Goal: Transaction & Acquisition: Purchase product/service

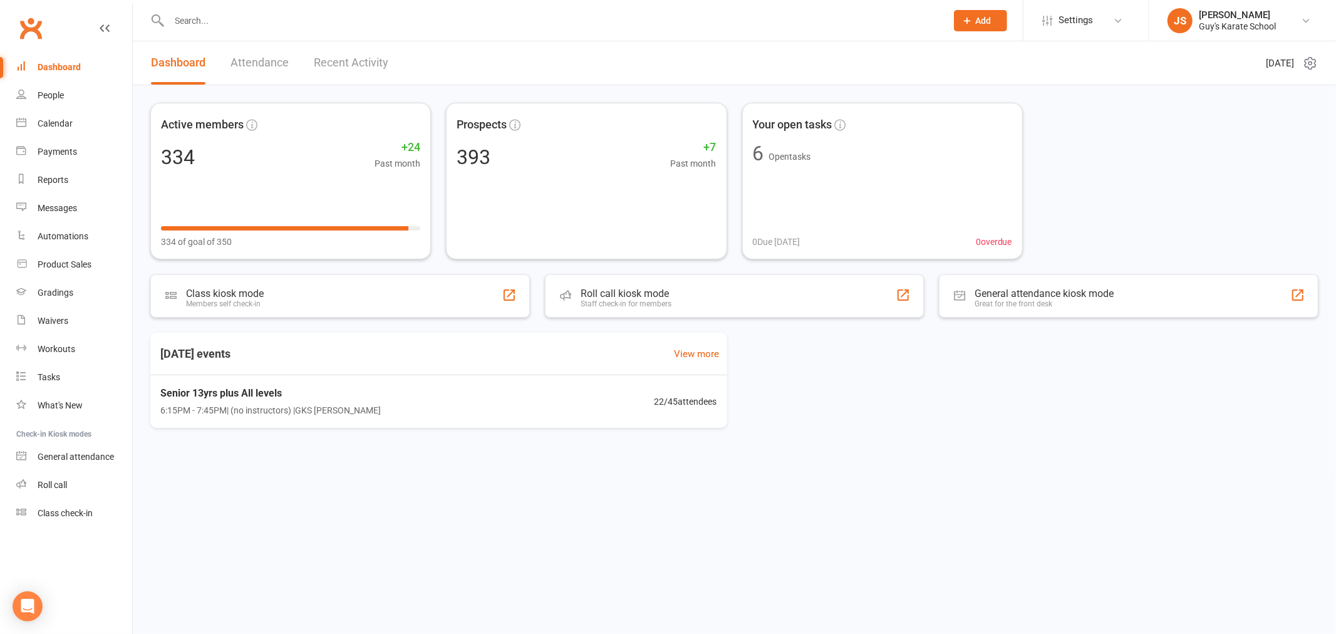
click at [295, 19] on input "text" at bounding box center [551, 21] width 772 height 18
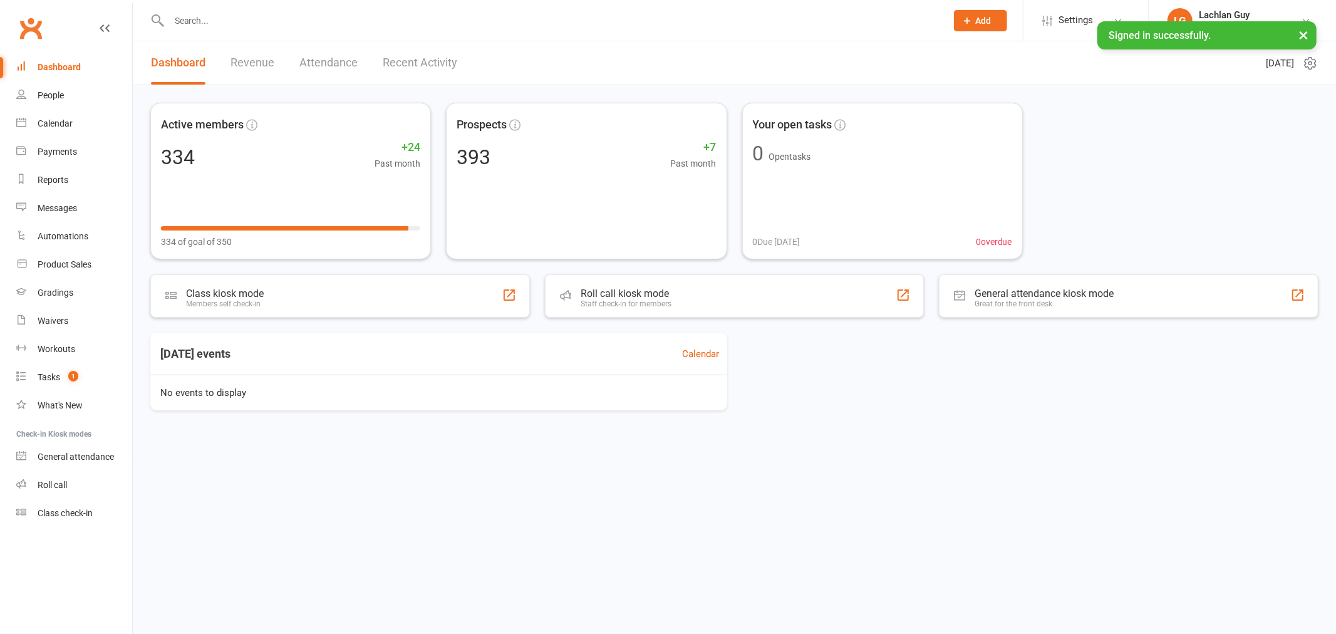
click at [594, 19] on input "text" at bounding box center [551, 21] width 772 height 18
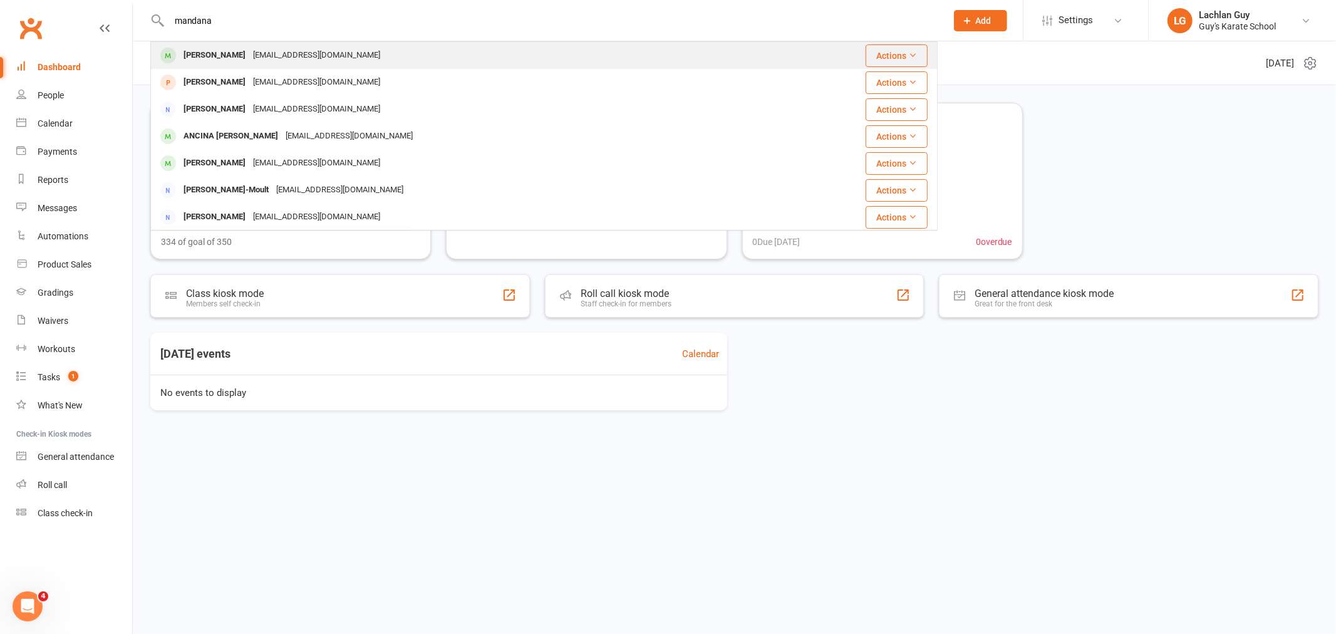
type input "mandana"
click at [512, 46] on div "[PERSON_NAME] [EMAIL_ADDRESS][DOMAIN_NAME]" at bounding box center [478, 56] width 653 height 26
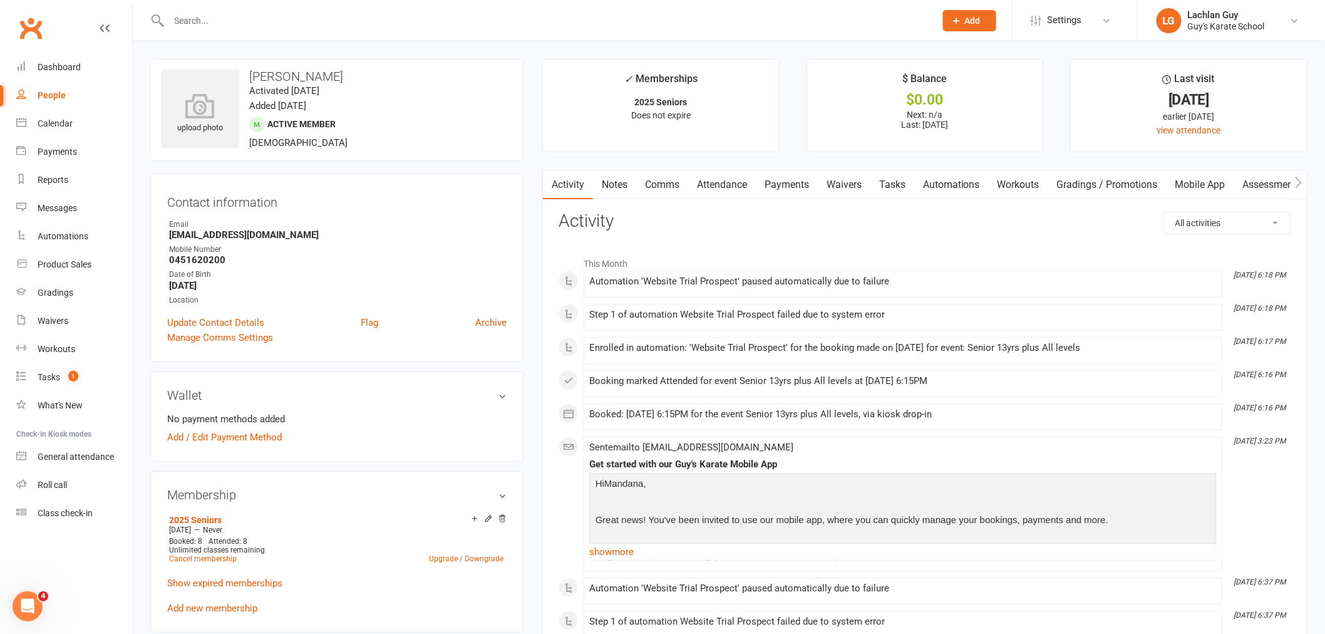
click at [787, 183] on link "Payments" at bounding box center [787, 184] width 62 height 29
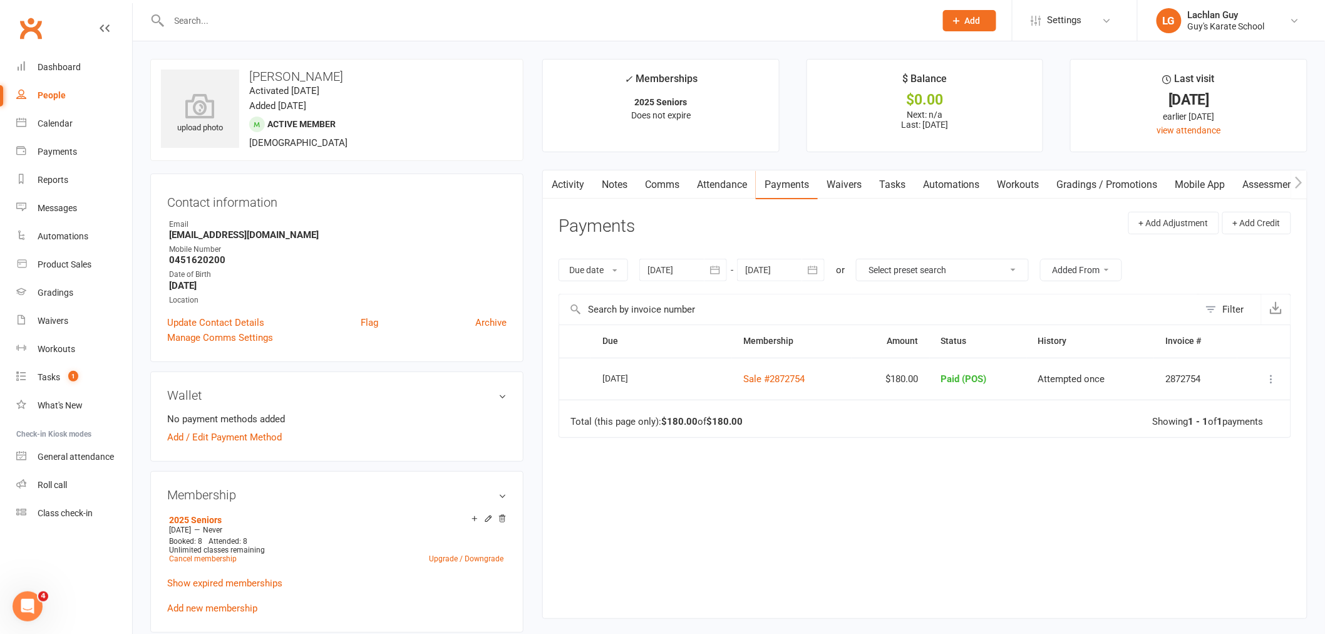
drag, startPoint x: 852, startPoint y: 184, endPoint x: 827, endPoint y: 235, distance: 56.3
click at [827, 235] on header "Payments + Add Adjustment + Add Credit" at bounding box center [925, 229] width 733 height 34
click at [622, 177] on link "Notes" at bounding box center [614, 184] width 43 height 29
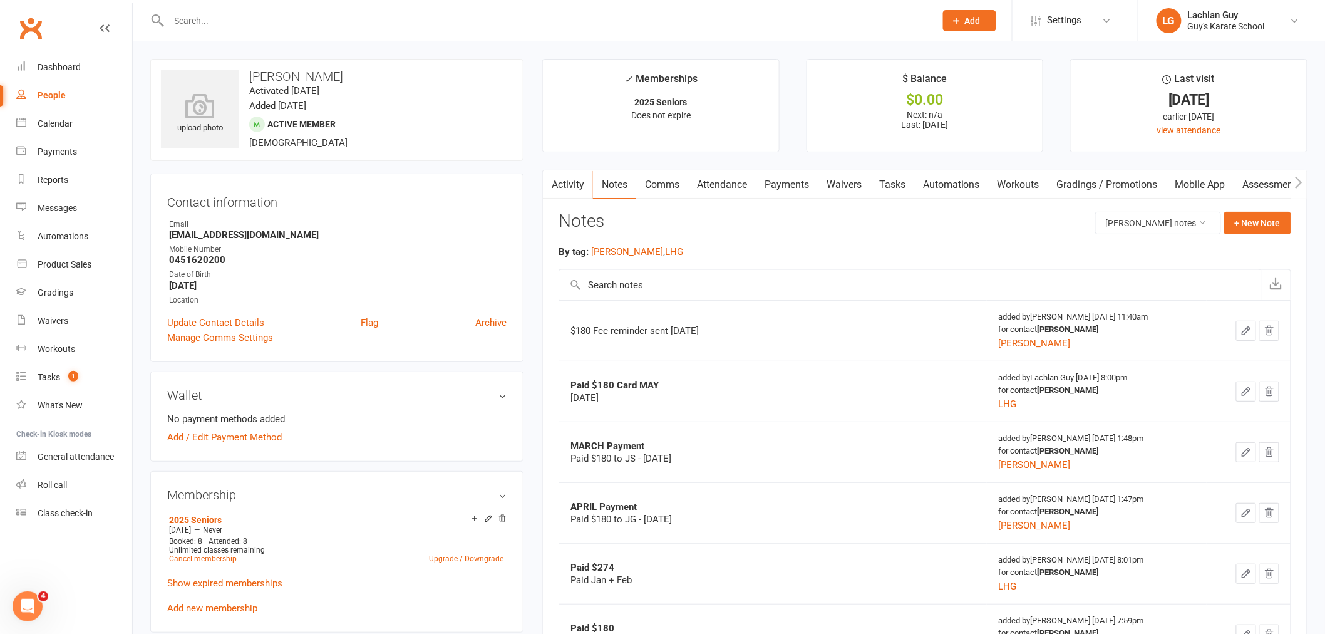
click at [775, 182] on link "Payments" at bounding box center [787, 184] width 62 height 29
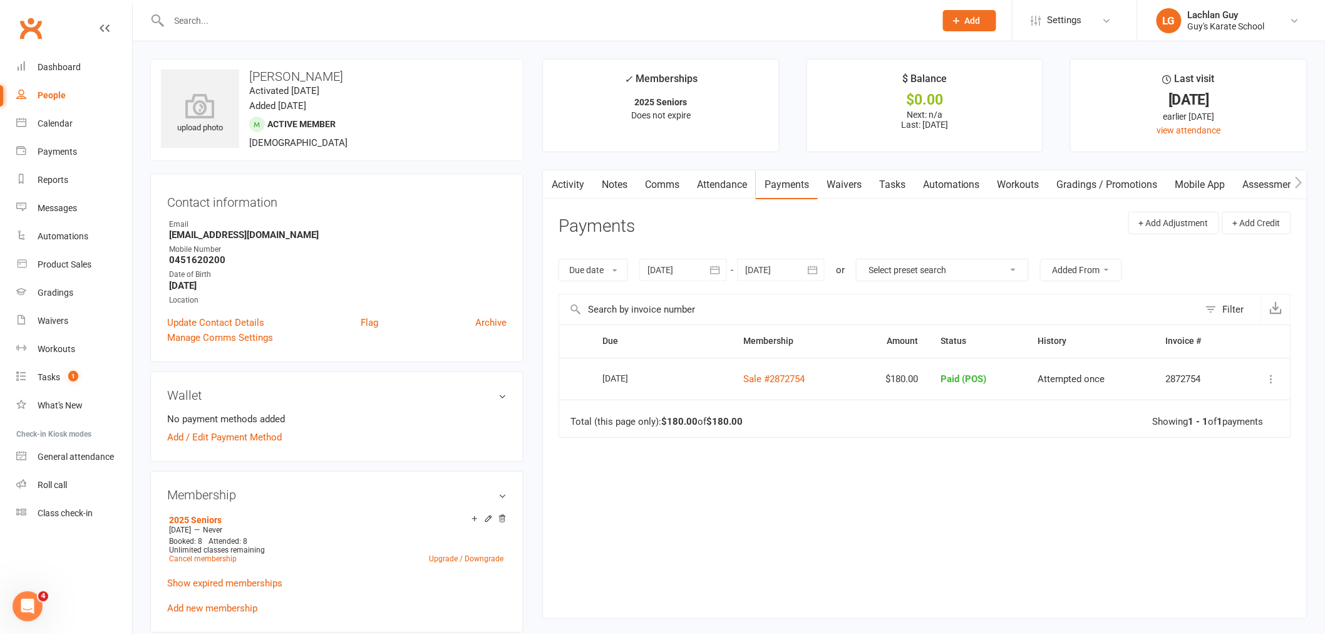
click at [616, 184] on link "Notes" at bounding box center [614, 184] width 43 height 29
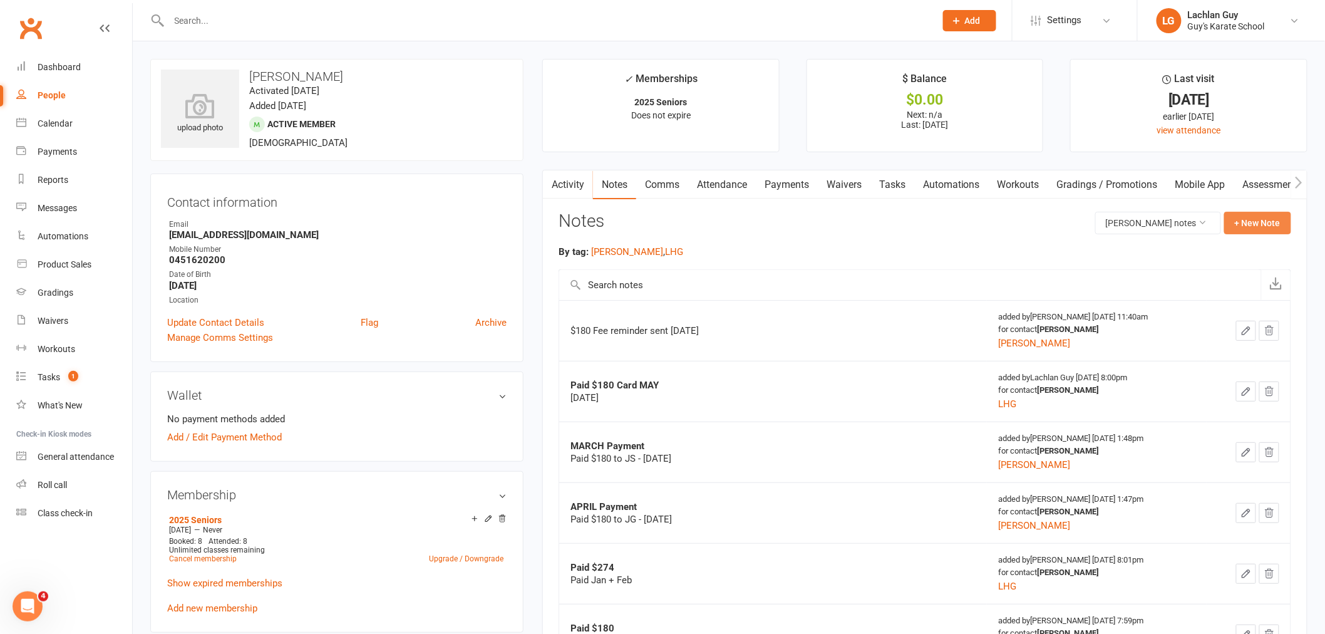
click at [1249, 220] on button "+ New Note" at bounding box center [1257, 223] width 67 height 23
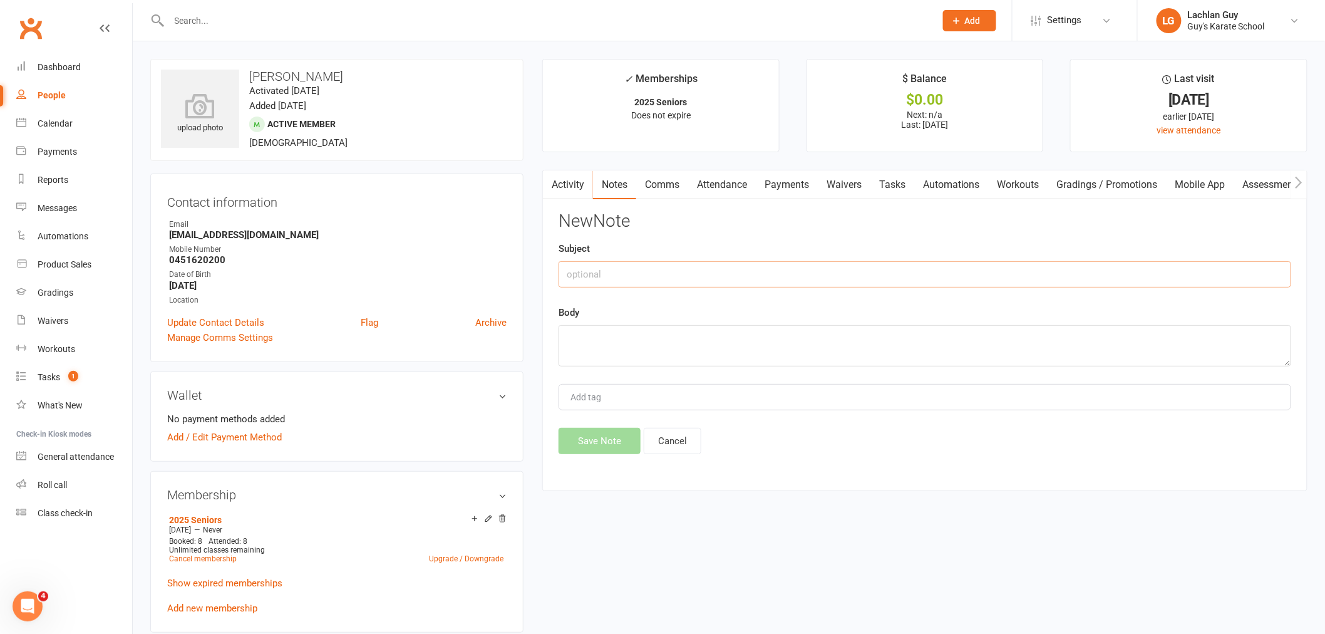
click at [785, 281] on input "text" at bounding box center [925, 274] width 733 height 26
type input "PAid $180"
click at [699, 339] on textarea at bounding box center [925, 345] width 733 height 41
type textarea "[DATE]"
click at [697, 395] on div "Add tag" at bounding box center [925, 397] width 733 height 26
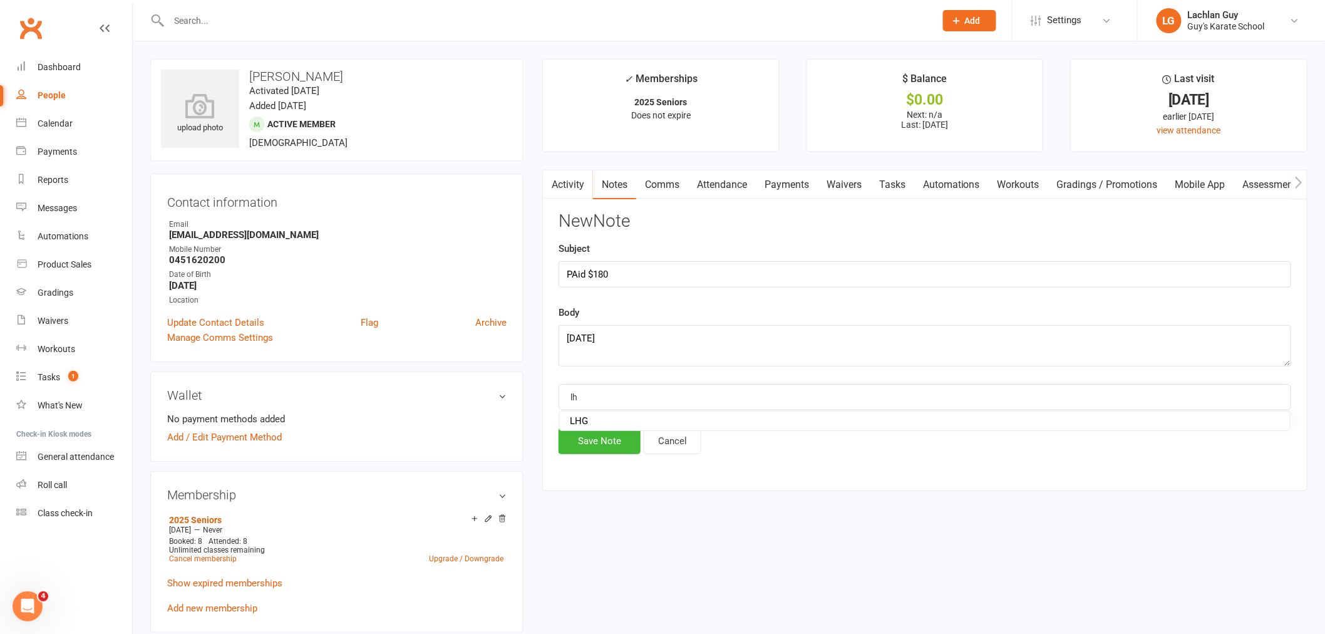
type input "l"
type input "LHG"
click at [617, 440] on button "Save Note" at bounding box center [600, 441] width 82 height 26
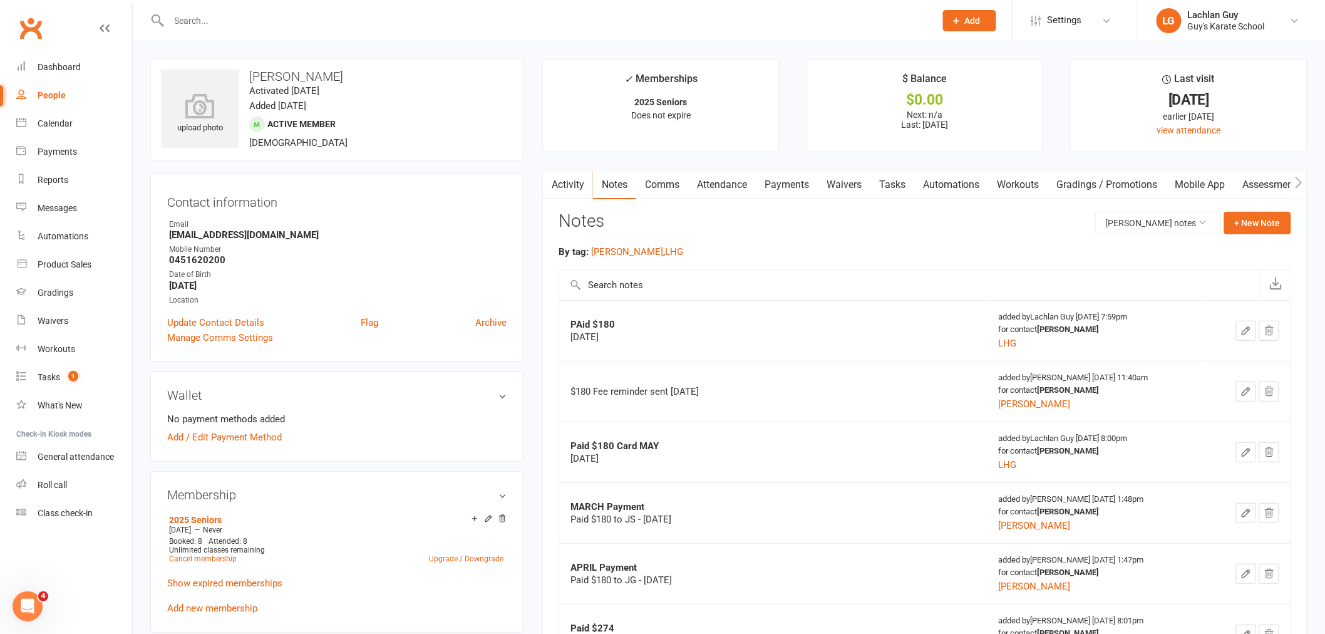
click at [790, 191] on link "Payments" at bounding box center [787, 184] width 62 height 29
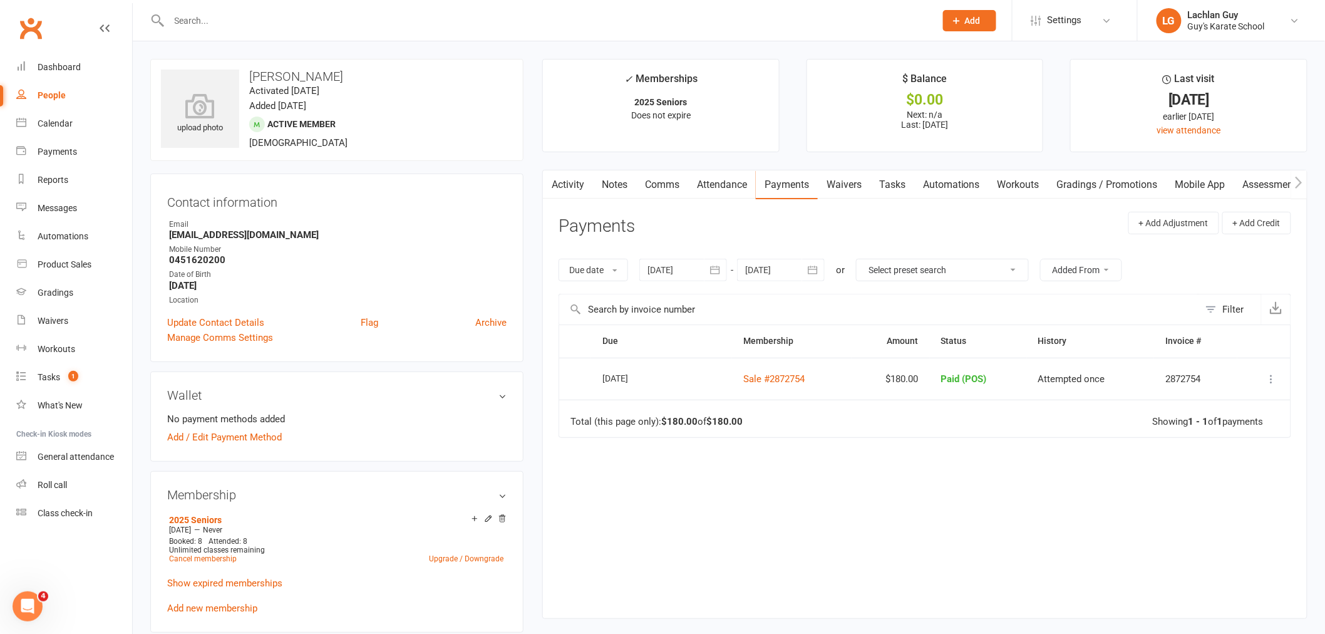
click at [924, 229] on header "Payments + Add Adjustment + Add Credit" at bounding box center [925, 229] width 733 height 34
click at [1249, 218] on button "+ Add Credit" at bounding box center [1256, 223] width 69 height 23
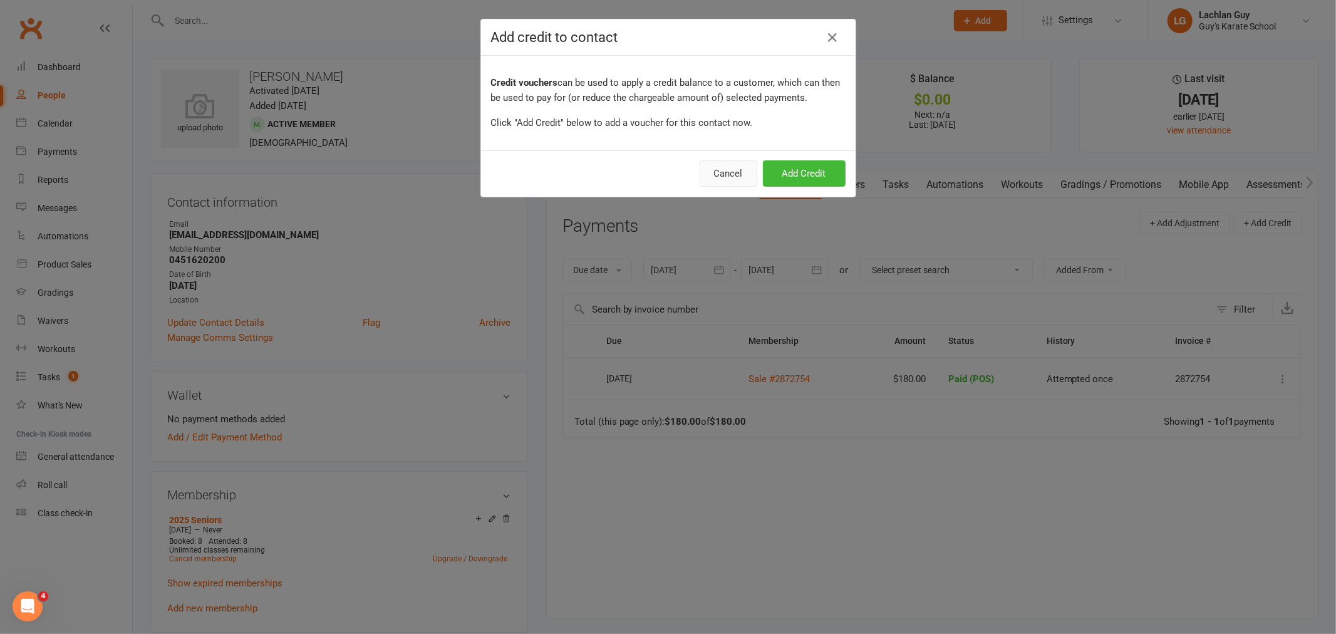
click at [723, 172] on button "Cancel" at bounding box center [728, 173] width 58 height 26
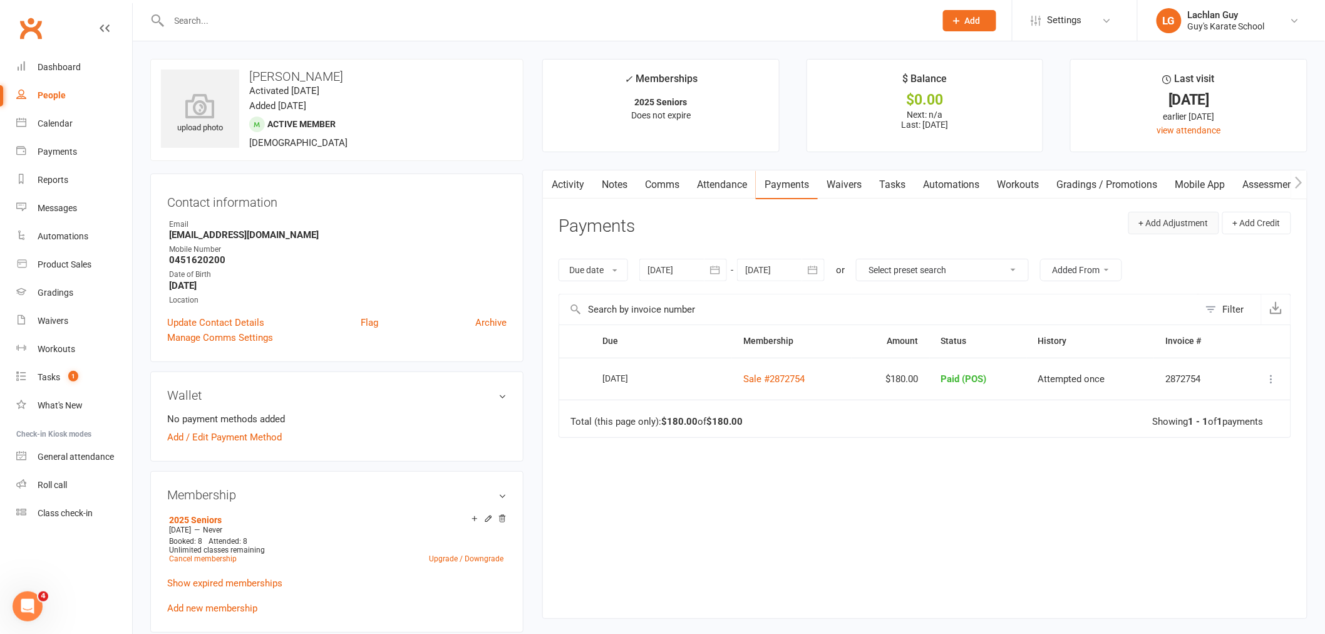
click at [1198, 227] on button "+ Add Adjustment" at bounding box center [1173, 223] width 91 height 23
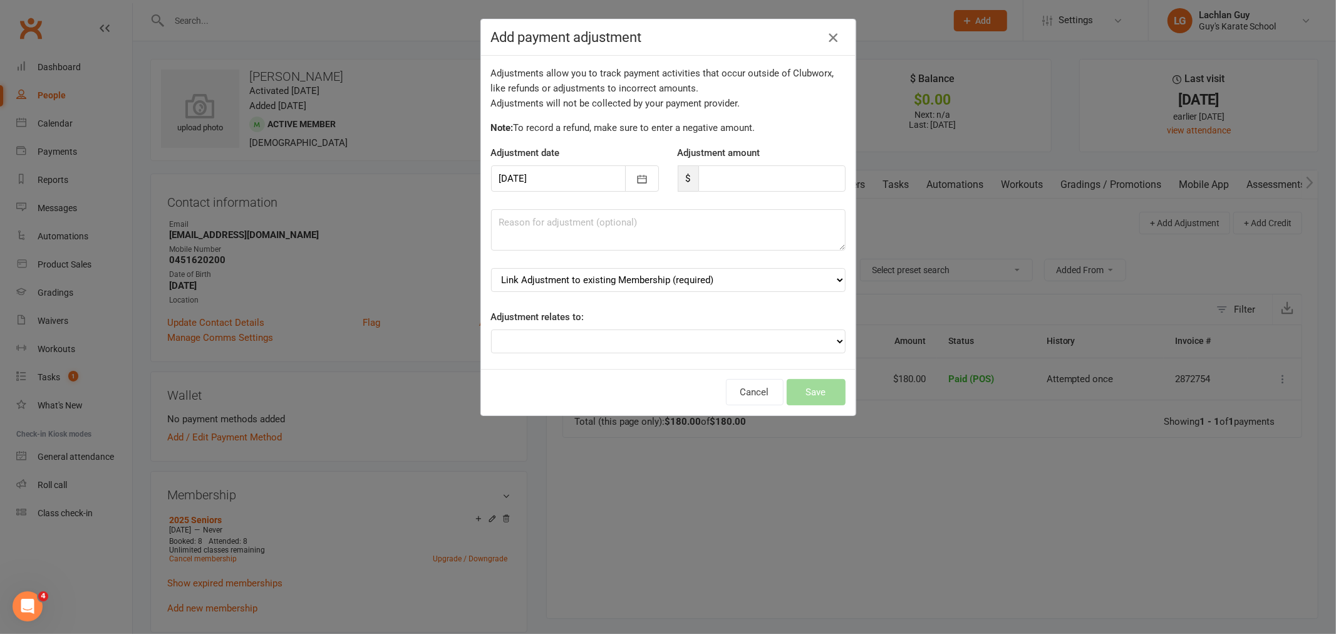
click at [831, 36] on icon "button" at bounding box center [832, 37] width 15 height 15
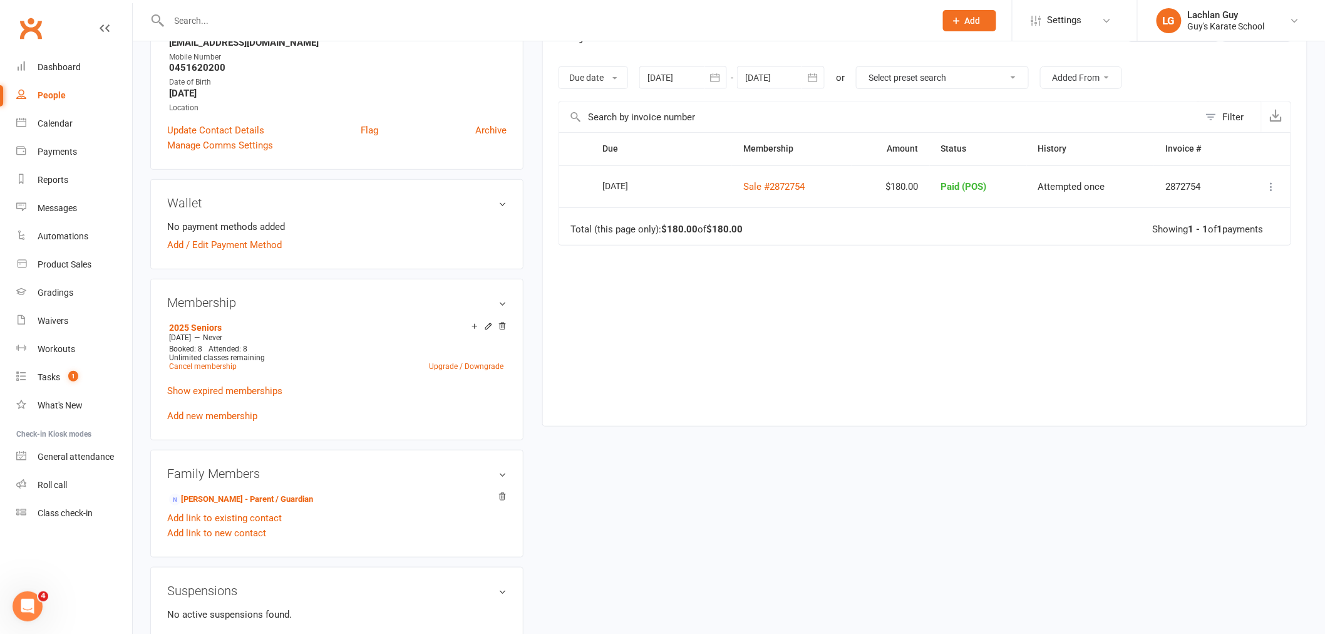
scroll to position [209, 0]
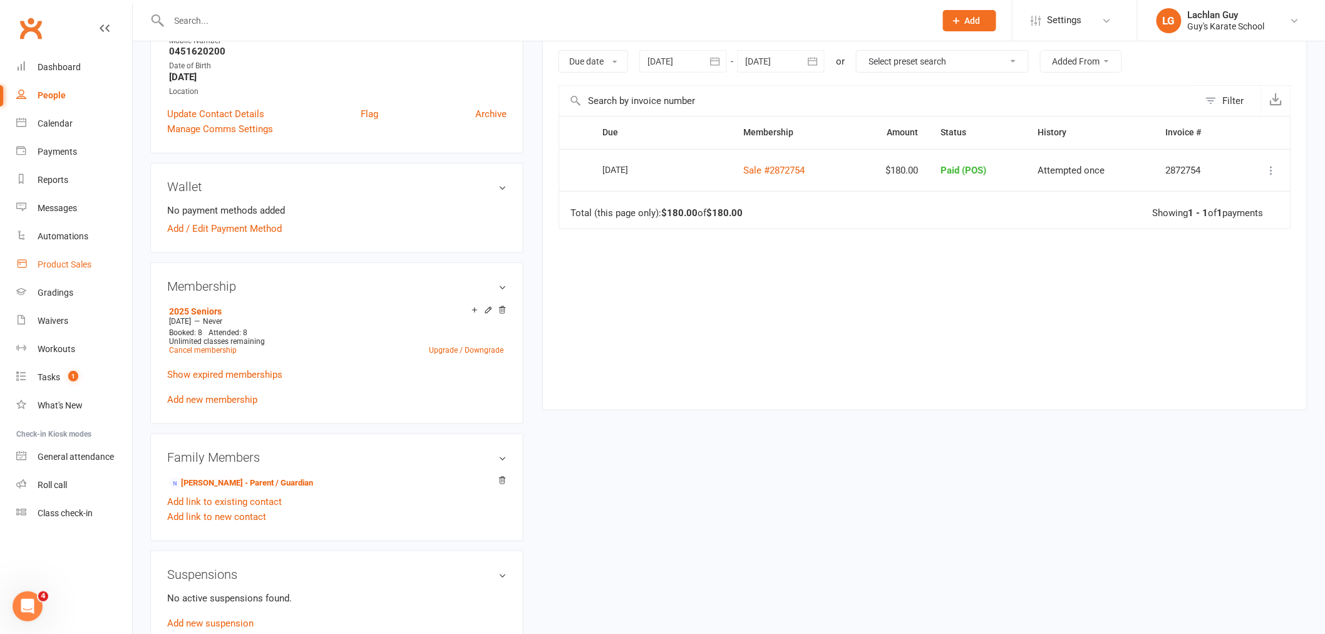
click at [93, 264] on link "Product Sales" at bounding box center [74, 264] width 116 height 28
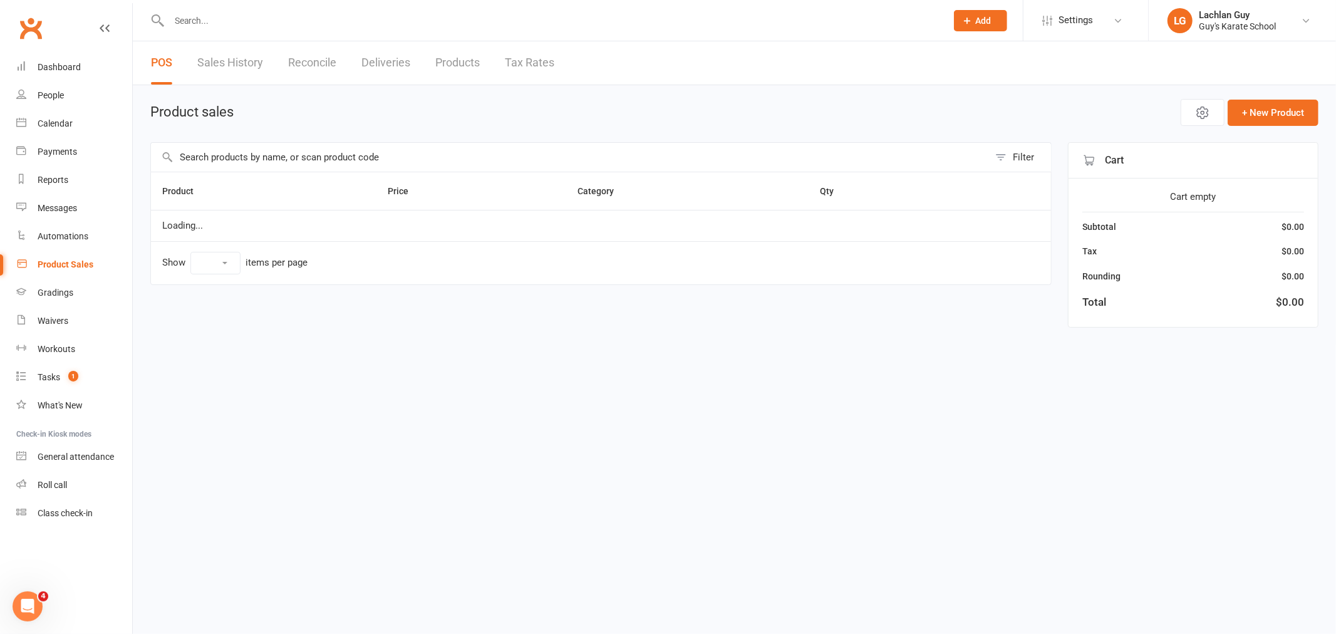
select select "10"
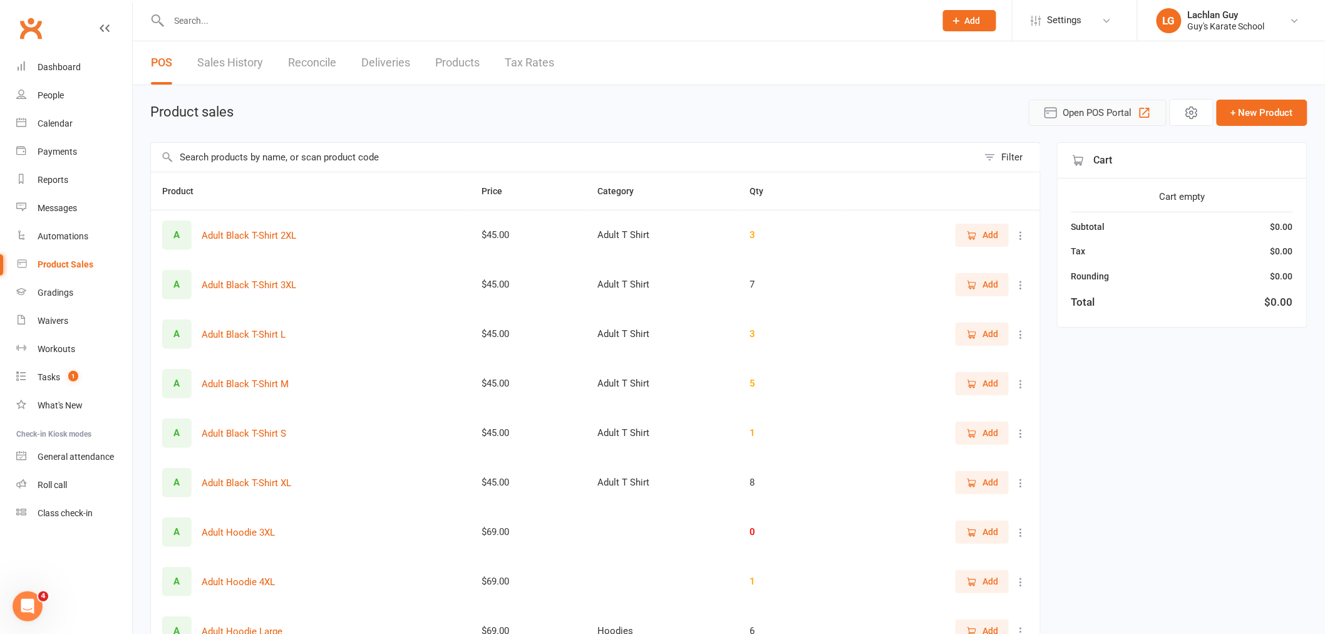
click at [1126, 111] on span "Open POS Portal" at bounding box center [1097, 112] width 69 height 15
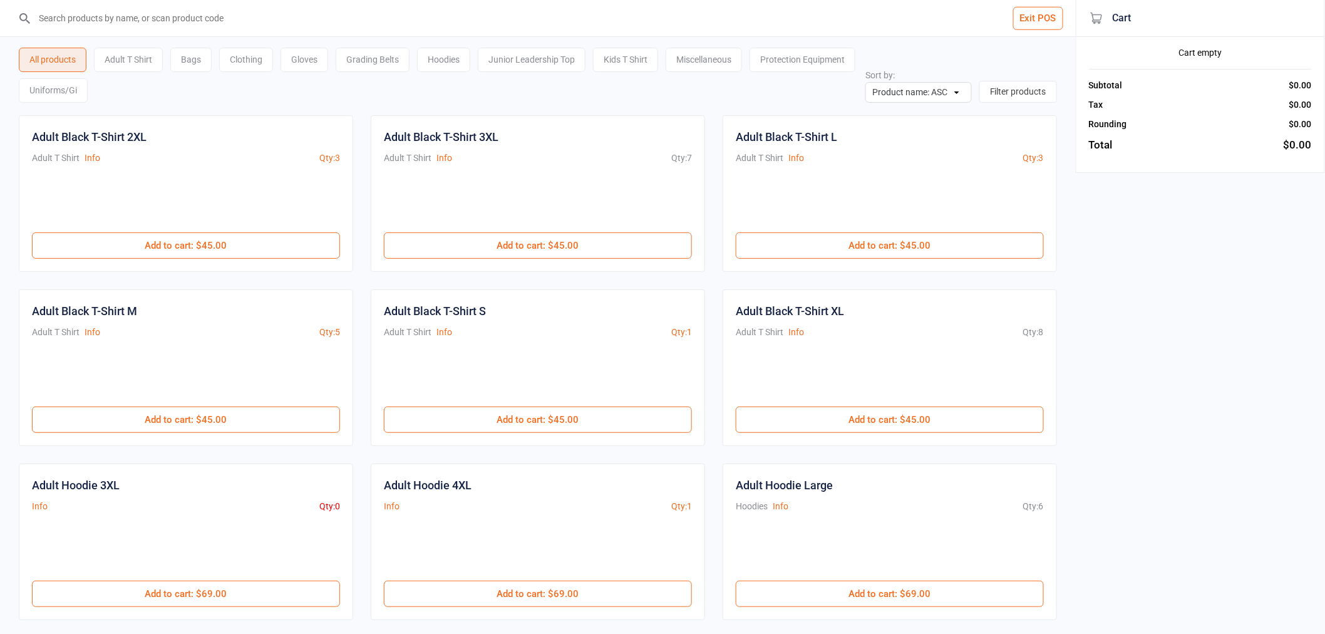
click at [242, 20] on input "search" at bounding box center [546, 18] width 1026 height 36
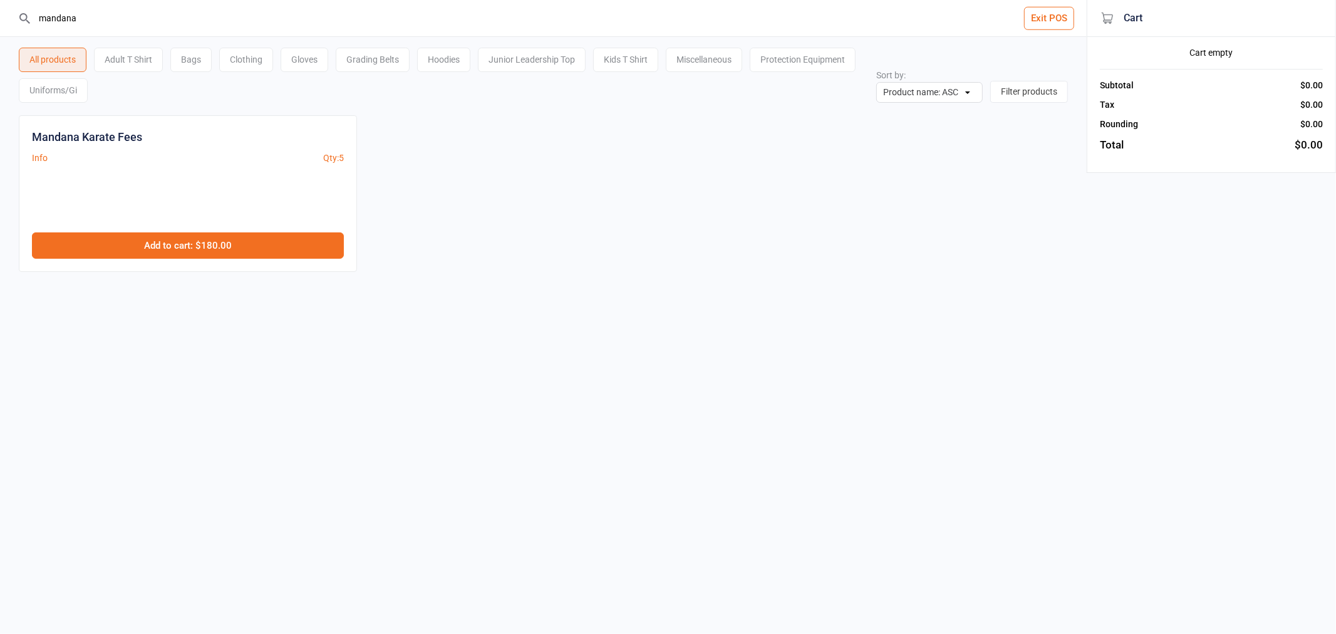
type input "mandana"
click at [178, 243] on button "Add to cart : $180.00" at bounding box center [188, 245] width 312 height 26
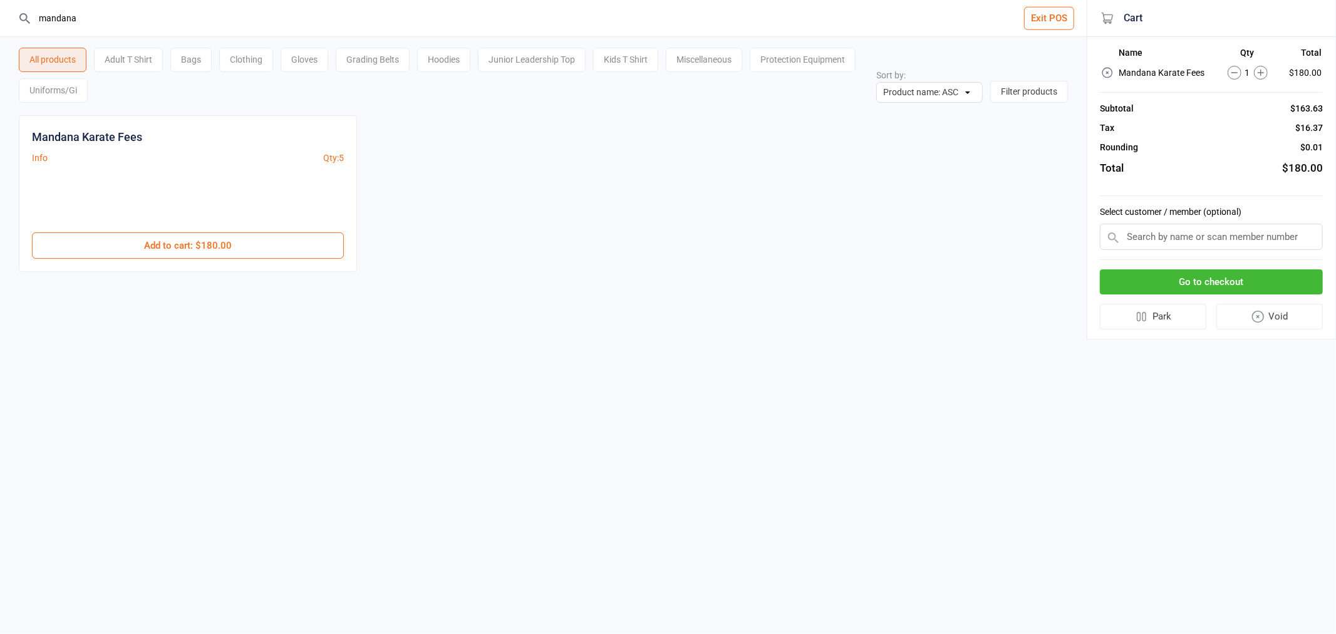
click at [1232, 239] on input "text" at bounding box center [1211, 237] width 223 height 26
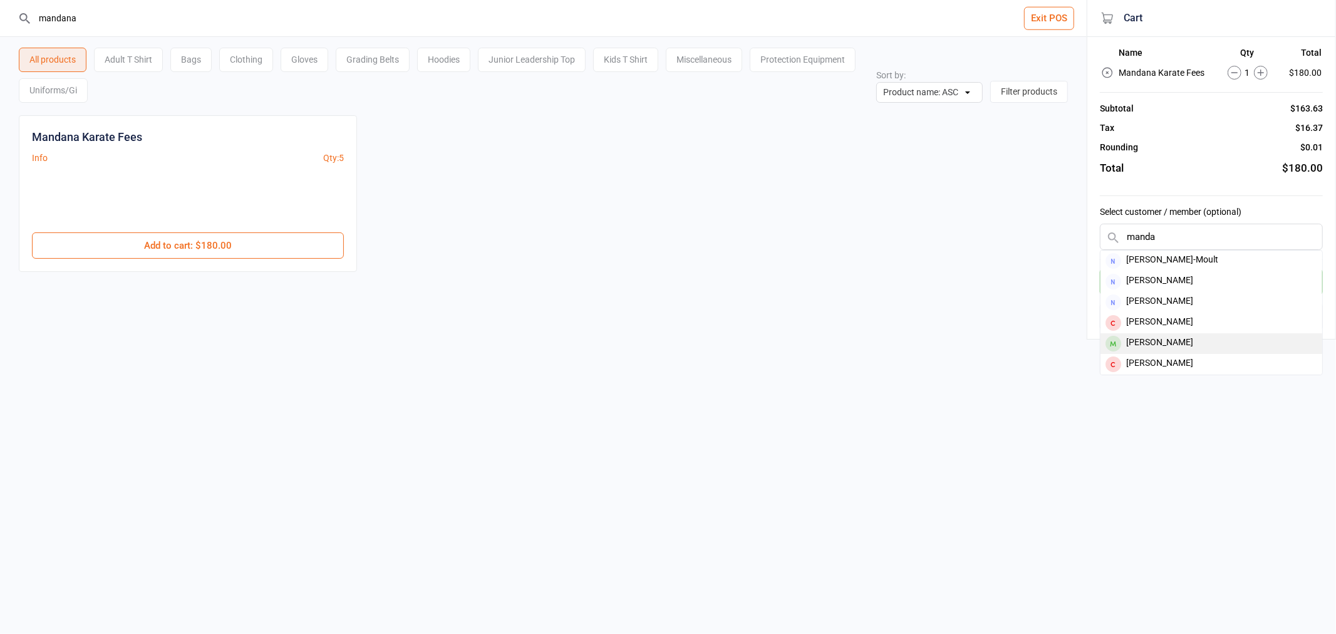
type input "manda"
click at [1219, 336] on div "[PERSON_NAME]" at bounding box center [1211, 343] width 222 height 21
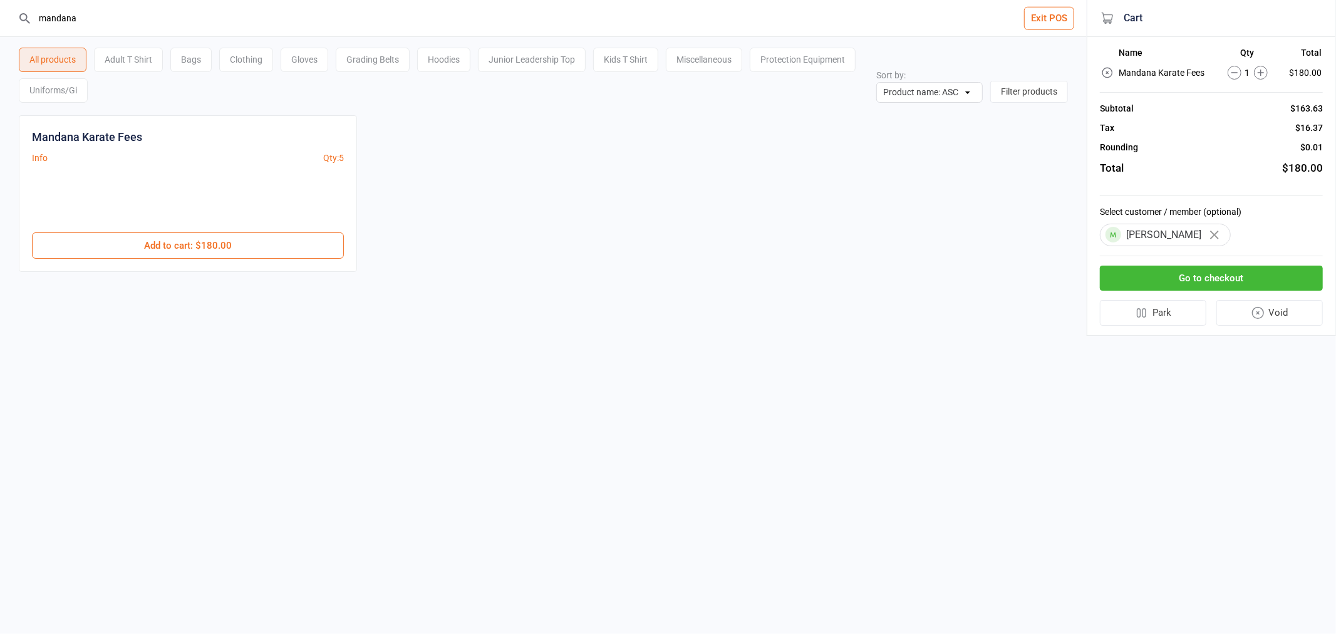
click at [1234, 278] on button "Go to checkout" at bounding box center [1211, 279] width 223 height 26
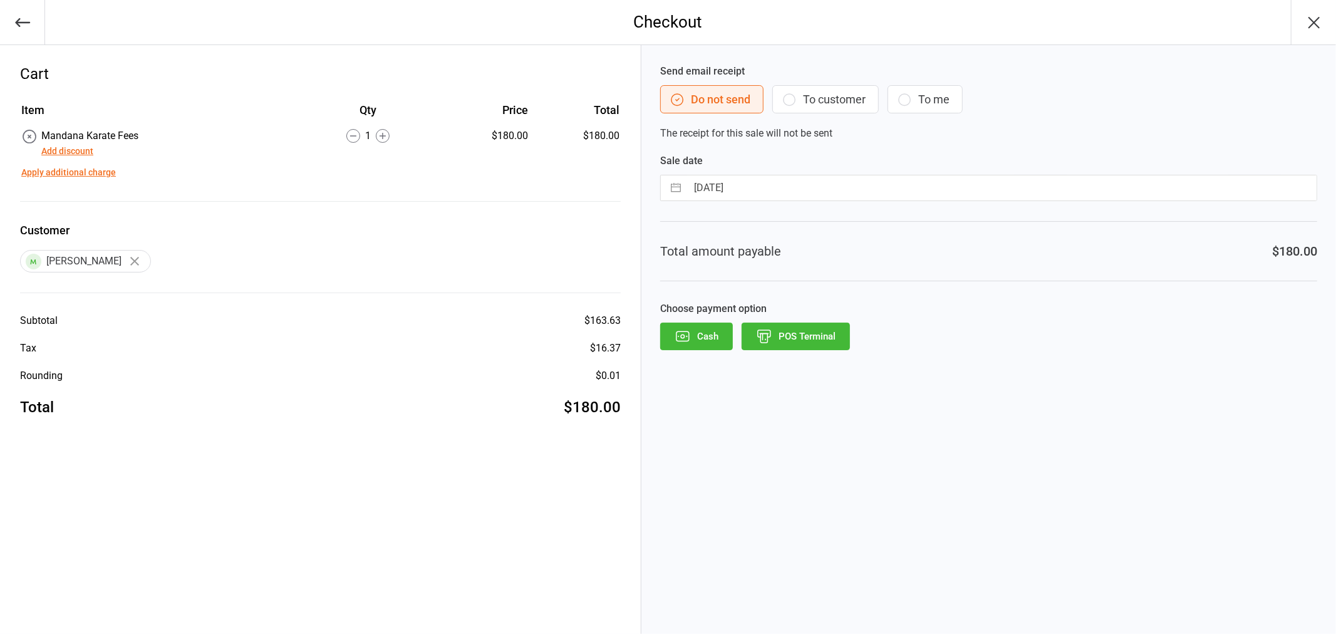
click at [706, 346] on button "Cash" at bounding box center [696, 336] width 73 height 28
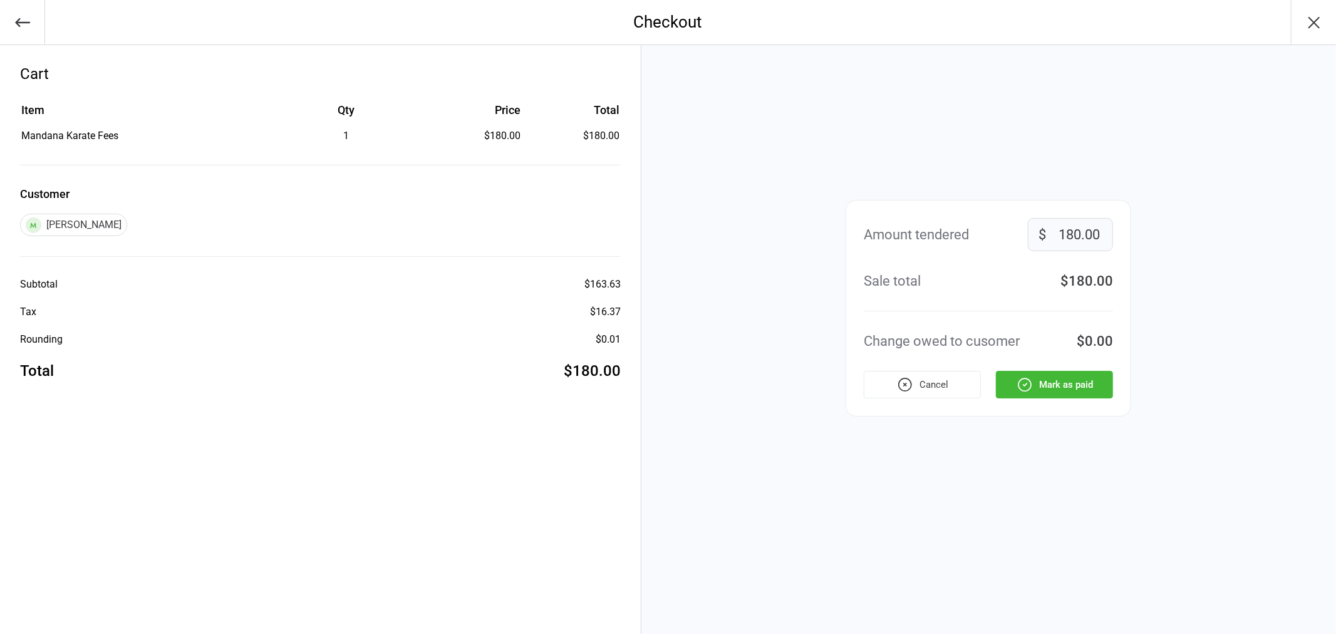
click at [1071, 379] on button "Mark as paid" at bounding box center [1054, 385] width 117 height 28
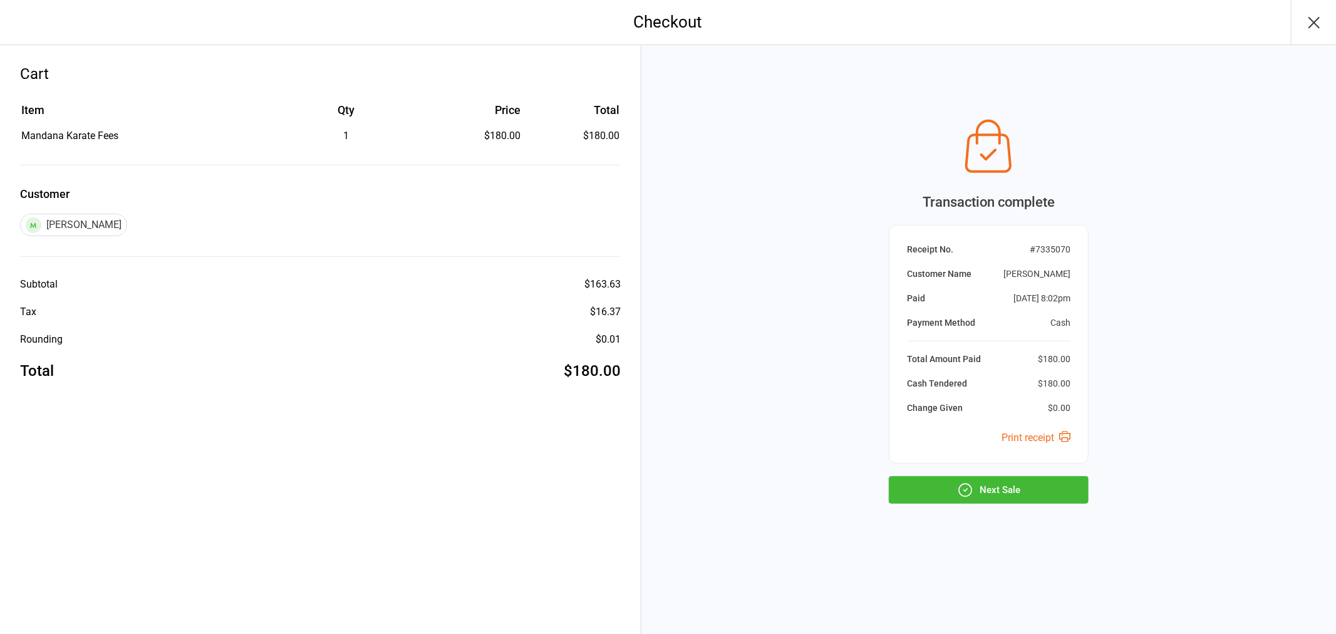
click at [1023, 495] on button "Next Sale" at bounding box center [989, 490] width 200 height 28
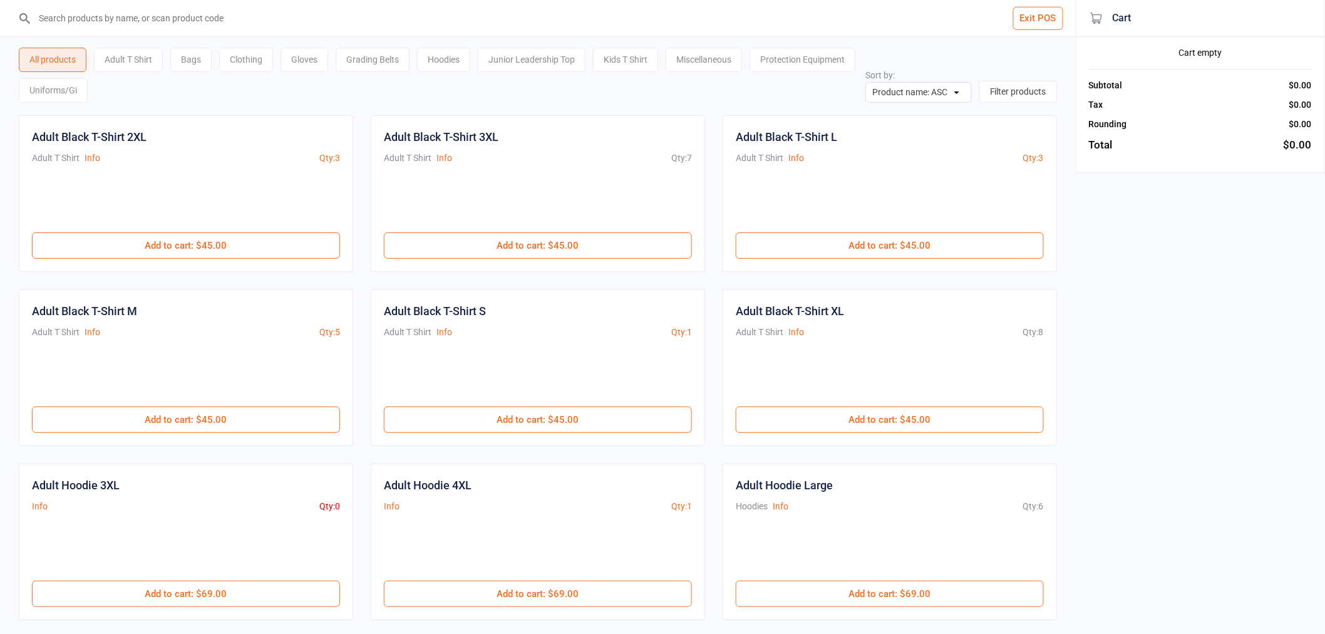
click at [1029, 18] on button "Exit POS" at bounding box center [1038, 18] width 50 height 23
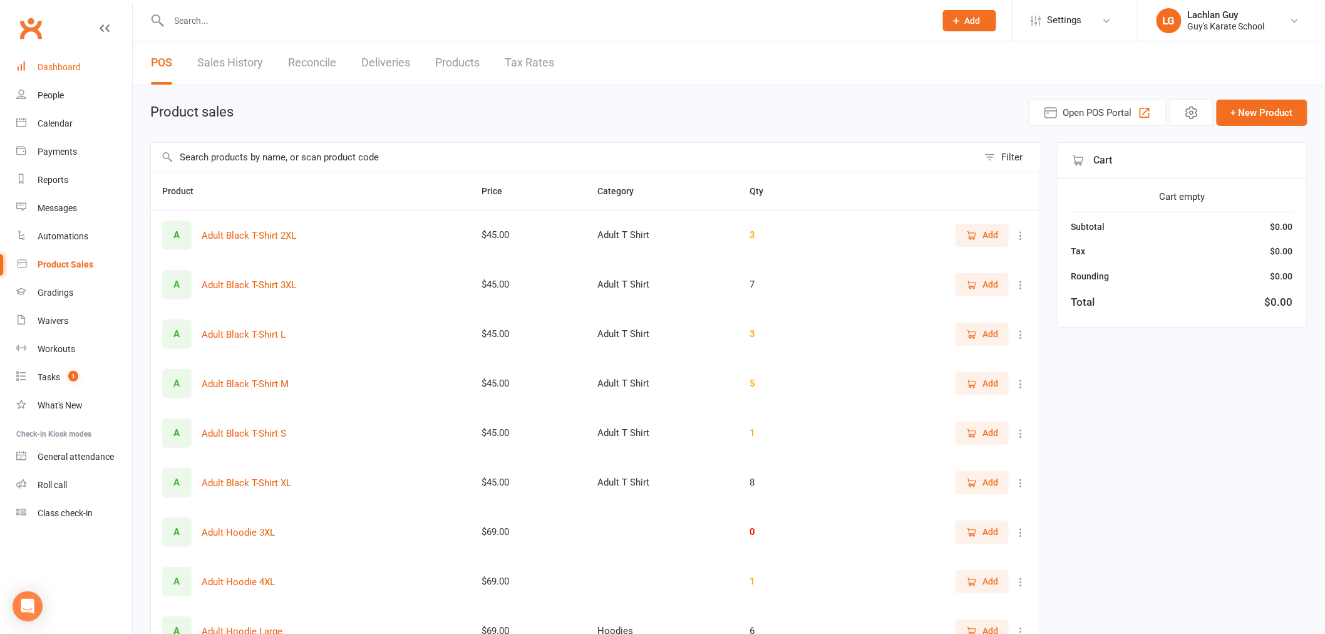
click at [48, 66] on div "Dashboard" at bounding box center [59, 67] width 43 height 10
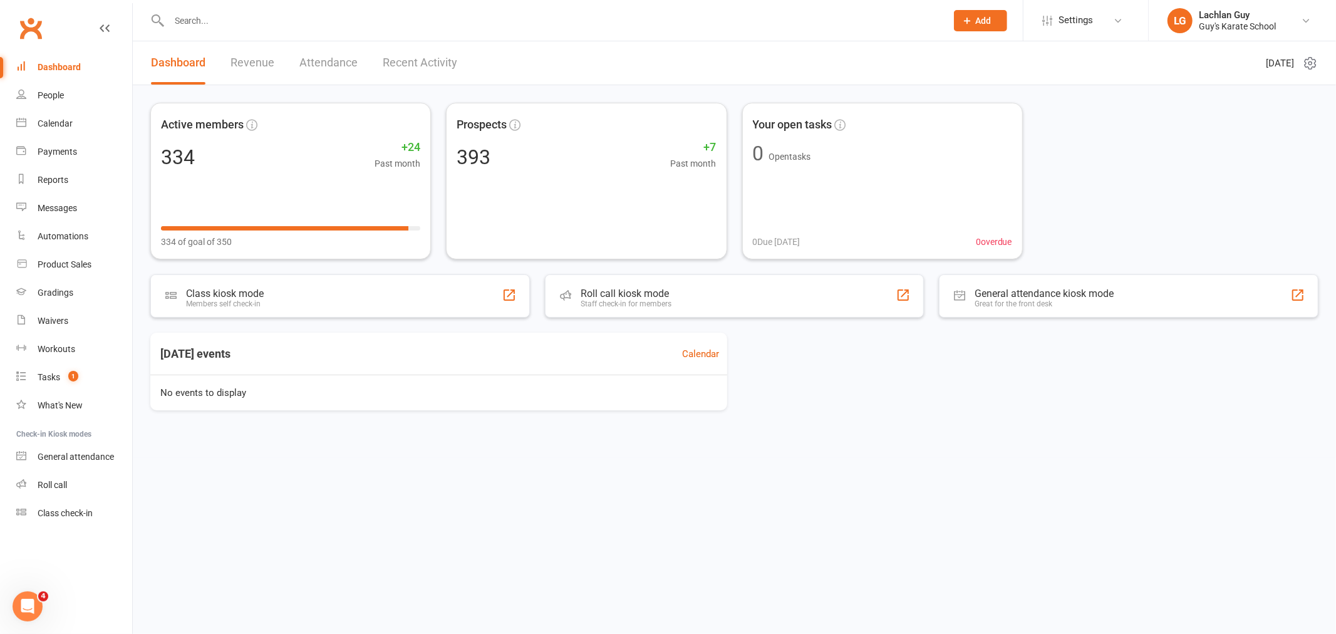
click at [182, 12] on input "text" at bounding box center [551, 21] width 772 height 18
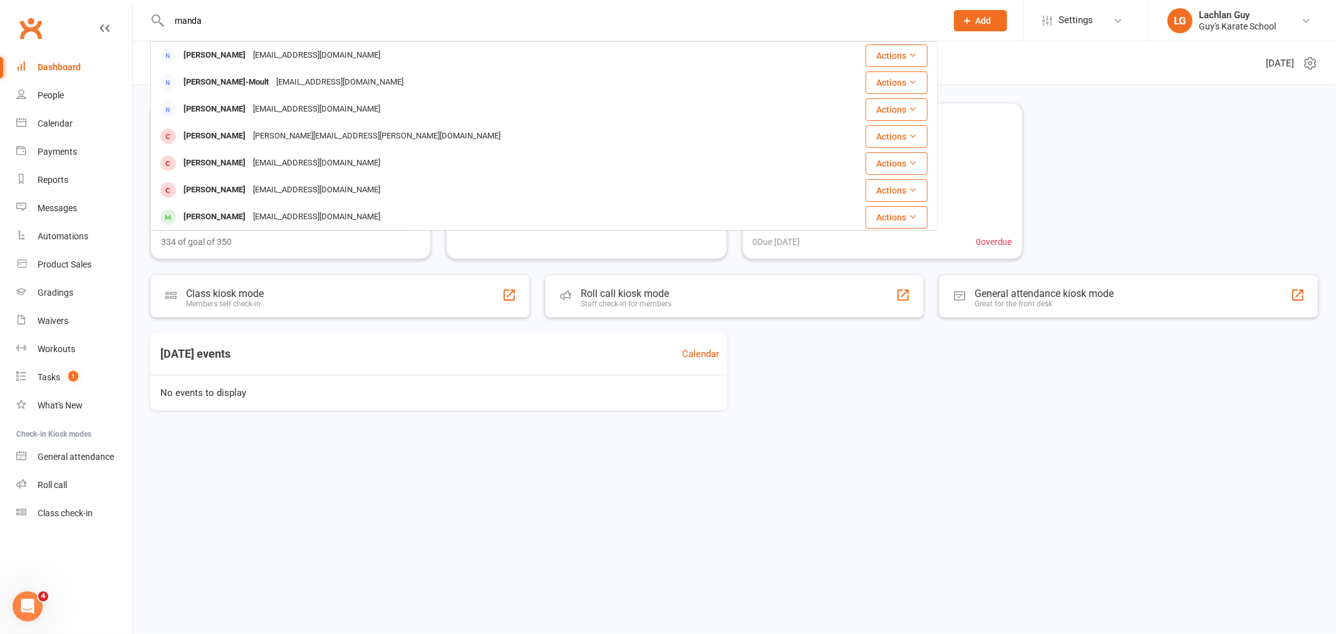
type input "manda"
click at [1213, 174] on div "Active members 334 +24 Past month 334 of goal of 350 Prospects 393 +7 Past mont…" at bounding box center [734, 181] width 1168 height 157
